Goal: Find specific page/section: Find specific page/section

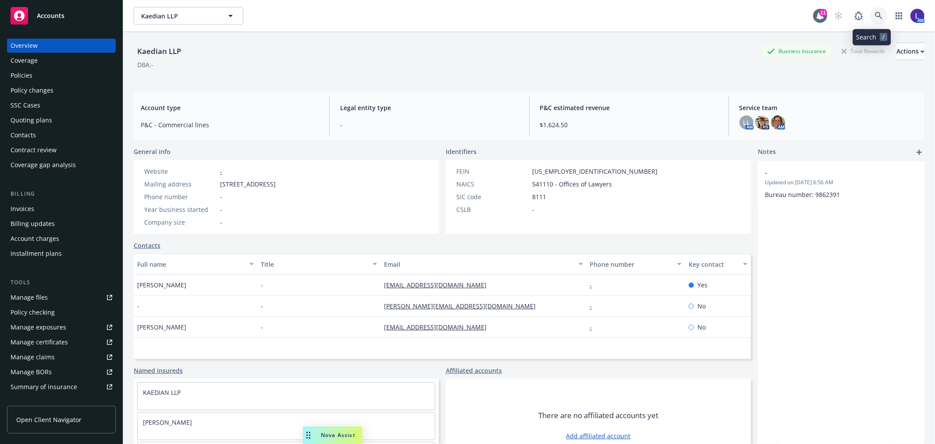
click at [875, 15] on icon at bounding box center [879, 16] width 8 height 8
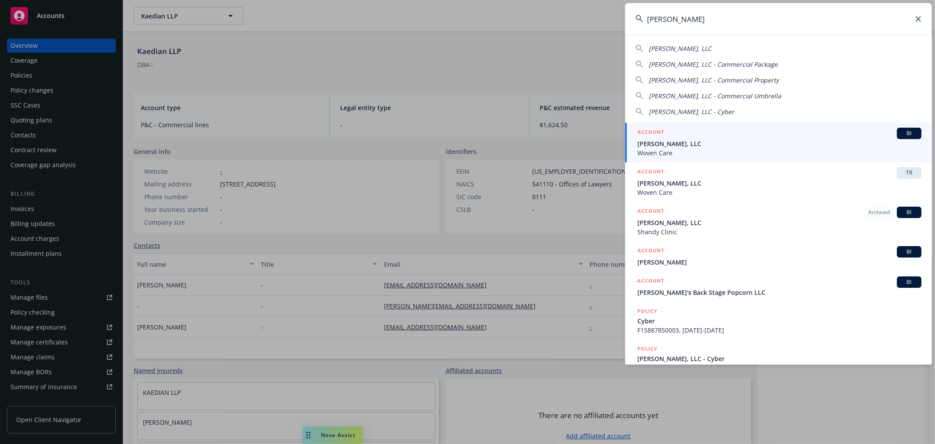
type input "[PERSON_NAME]"
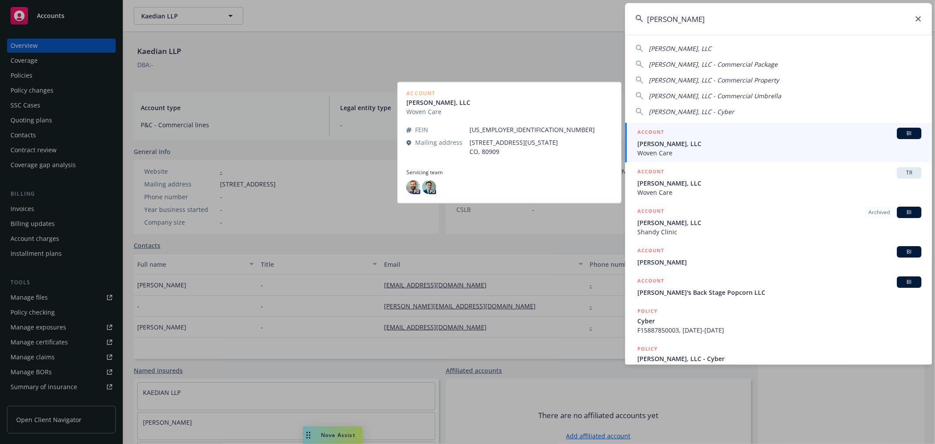
click at [674, 144] on span "[PERSON_NAME], LLC" at bounding box center [779, 143] width 284 height 9
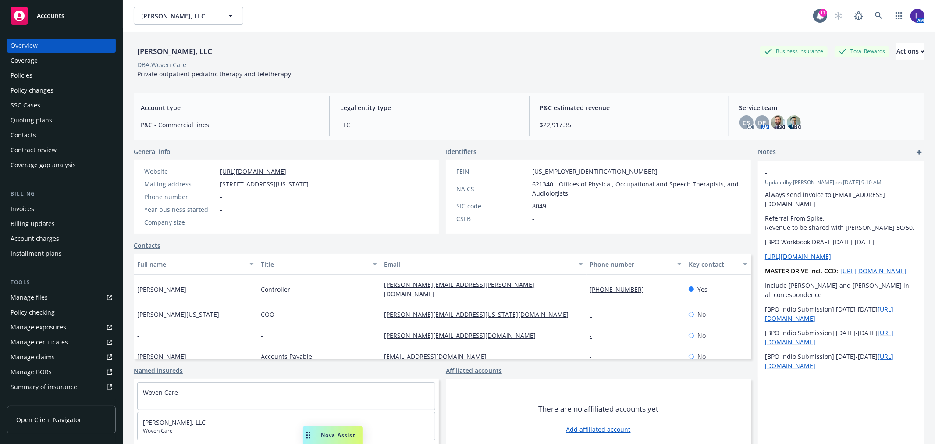
click at [23, 71] on div "Policies" at bounding box center [22, 75] width 22 height 14
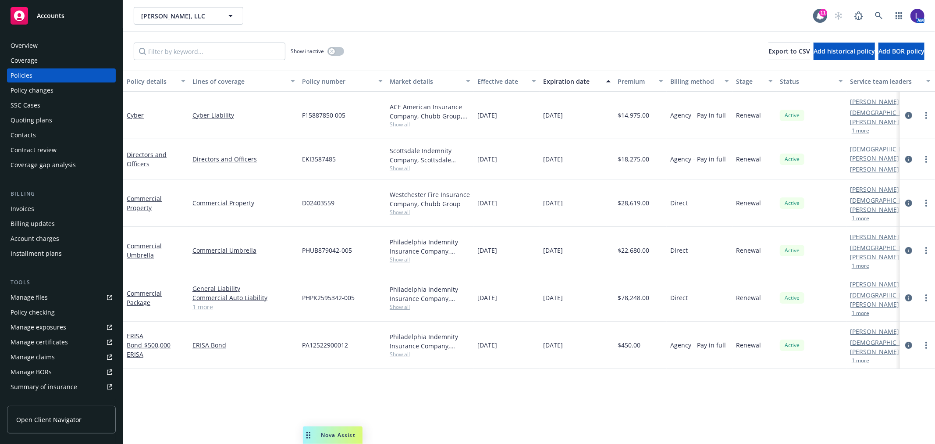
click at [860, 128] on button "1 more" at bounding box center [861, 130] width 18 height 5
